Goal: Task Accomplishment & Management: Manage account settings

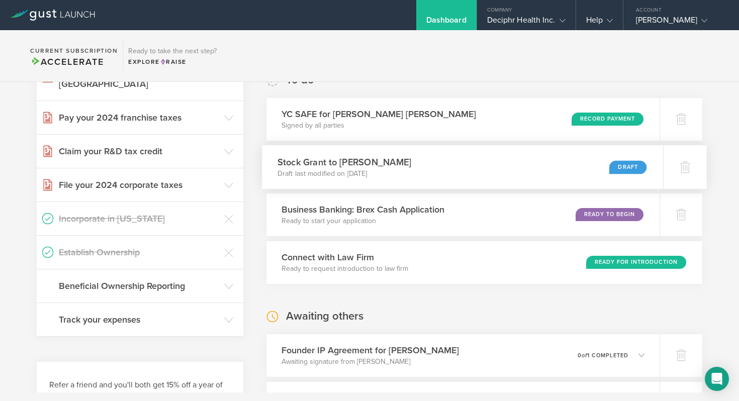
scroll to position [340, 0]
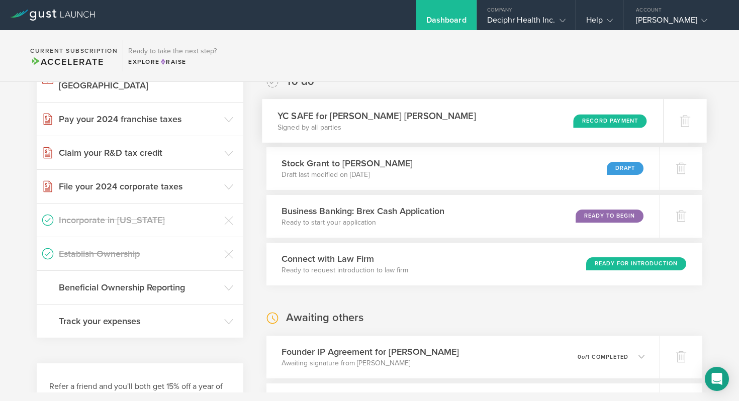
click at [604, 121] on div "Record Payment" at bounding box center [609, 121] width 73 height 14
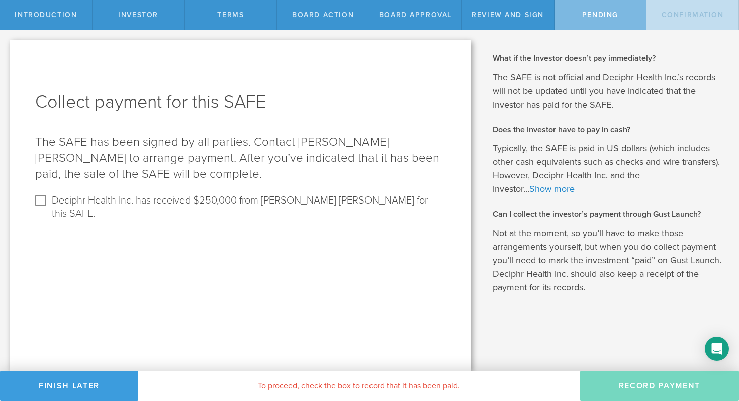
click at [185, 200] on label "Deciphr Health Inc. has received $250,000 from [PERSON_NAME] [PERSON_NAME] for …" at bounding box center [247, 207] width 391 height 28
click at [49, 200] on input "Deciphr Health Inc. has received $250,000 from [PERSON_NAME] [PERSON_NAME] for …" at bounding box center [41, 201] width 16 height 16
checkbox input "true"
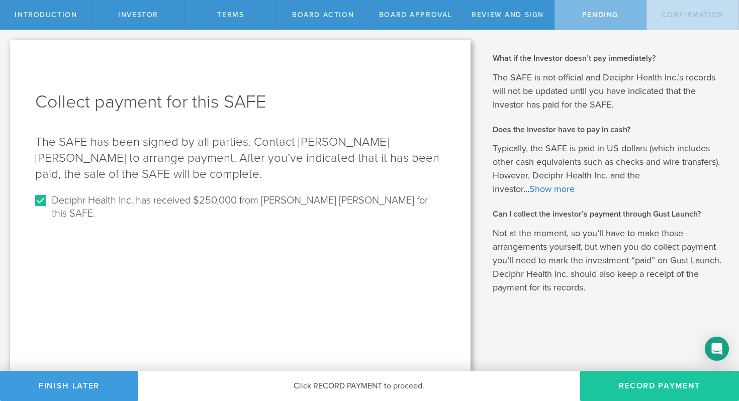
click at [646, 381] on button "Record Payment" at bounding box center [660, 386] width 159 height 30
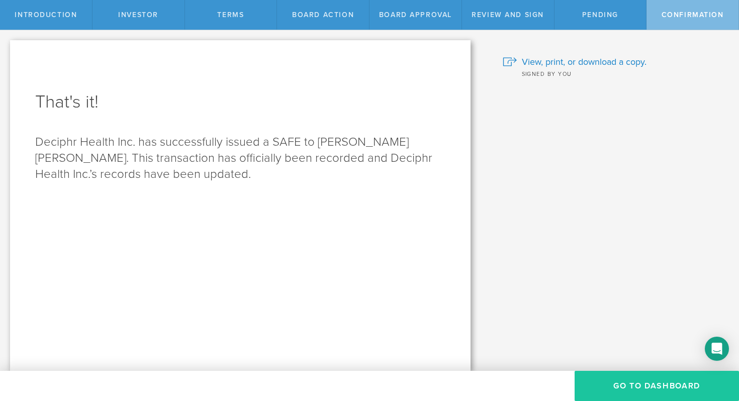
click at [614, 392] on button "Go To Dashboard" at bounding box center [657, 386] width 164 height 30
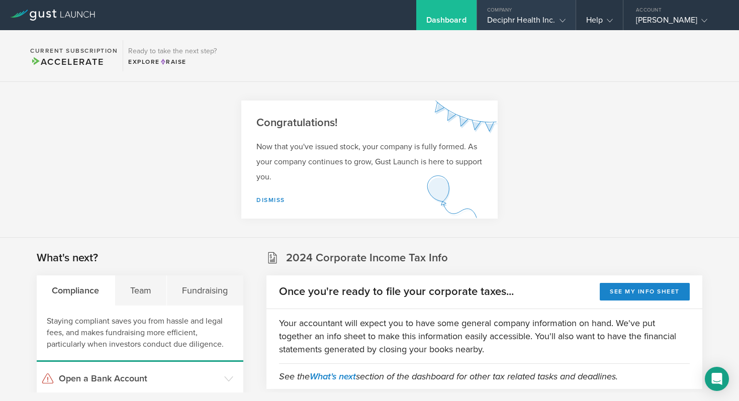
click at [545, 25] on div "Deciphr Health Inc." at bounding box center [526, 22] width 78 height 15
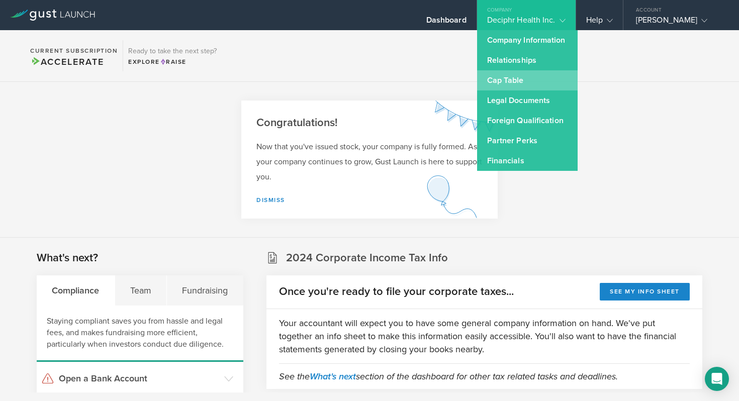
click at [531, 84] on link "Cap Table" at bounding box center [527, 80] width 101 height 20
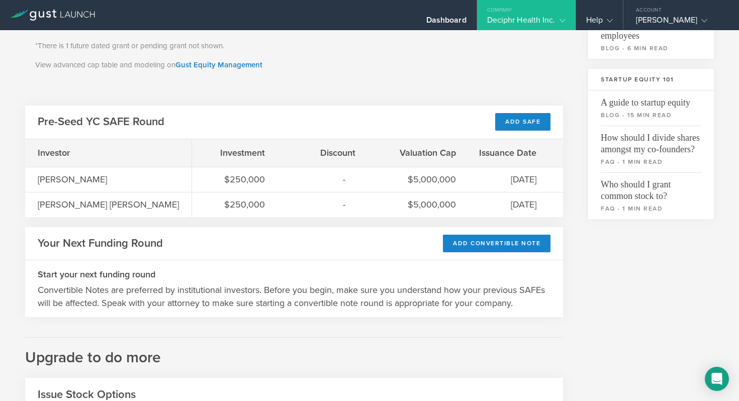
scroll to position [290, 0]
